Goal: Find specific page/section

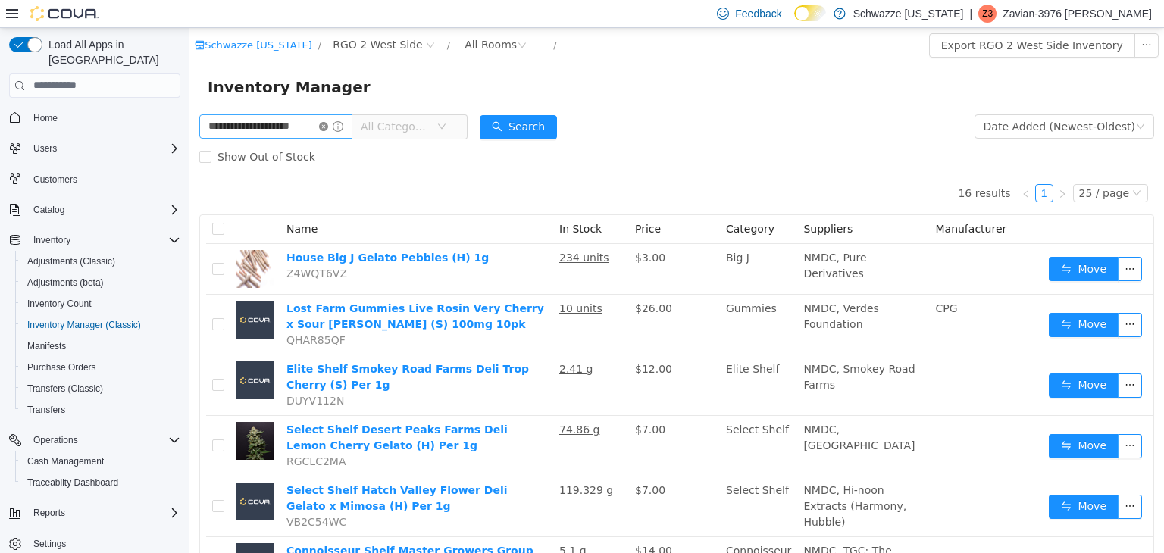
click at [328, 123] on icon "icon: close-circle" at bounding box center [323, 125] width 9 height 9
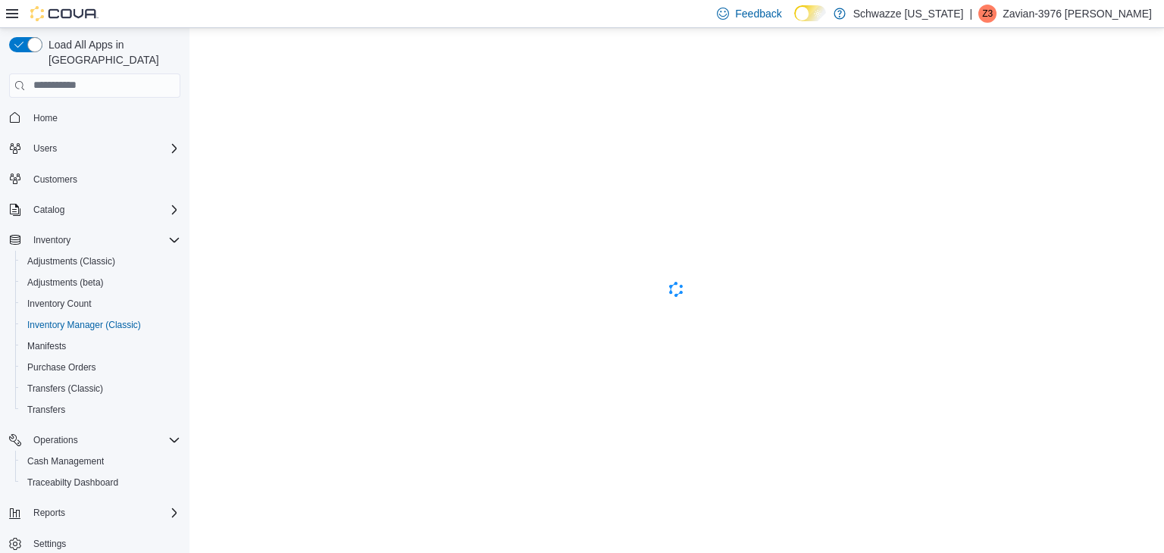
click at [1055, 23] on div "Feedback Dark Mode Schwazze [US_STATE] | Z3 Zavian-3976 [PERSON_NAME]" at bounding box center [931, 13] width 441 height 30
click at [1113, 20] on p "Zavian-3976 [PERSON_NAME]" at bounding box center [1077, 14] width 149 height 18
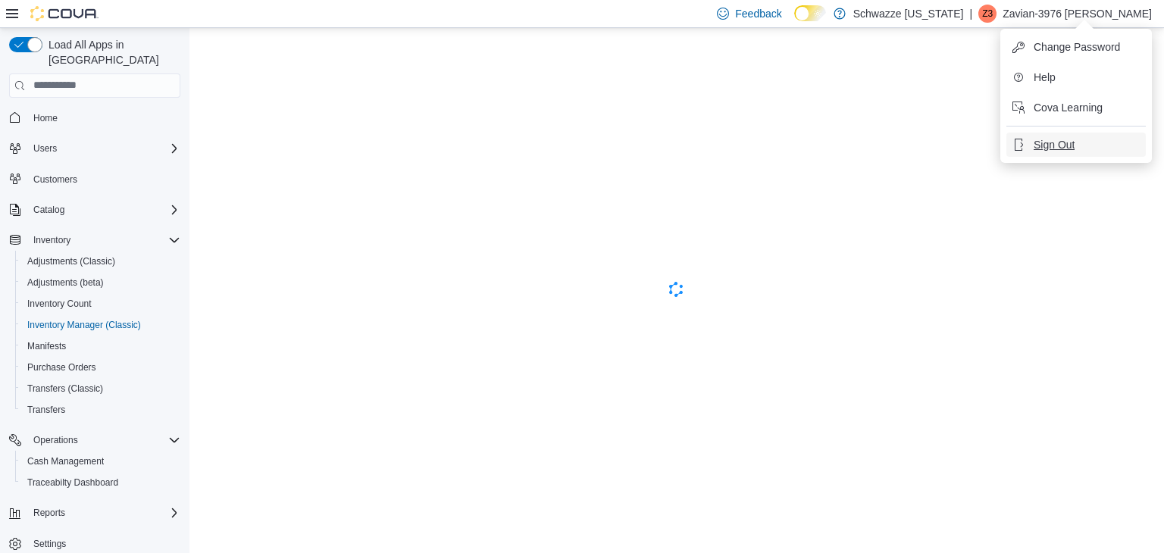
click at [1075, 149] on span "Sign Out" at bounding box center [1054, 144] width 41 height 15
